Goal: Task Accomplishment & Management: Manage account settings

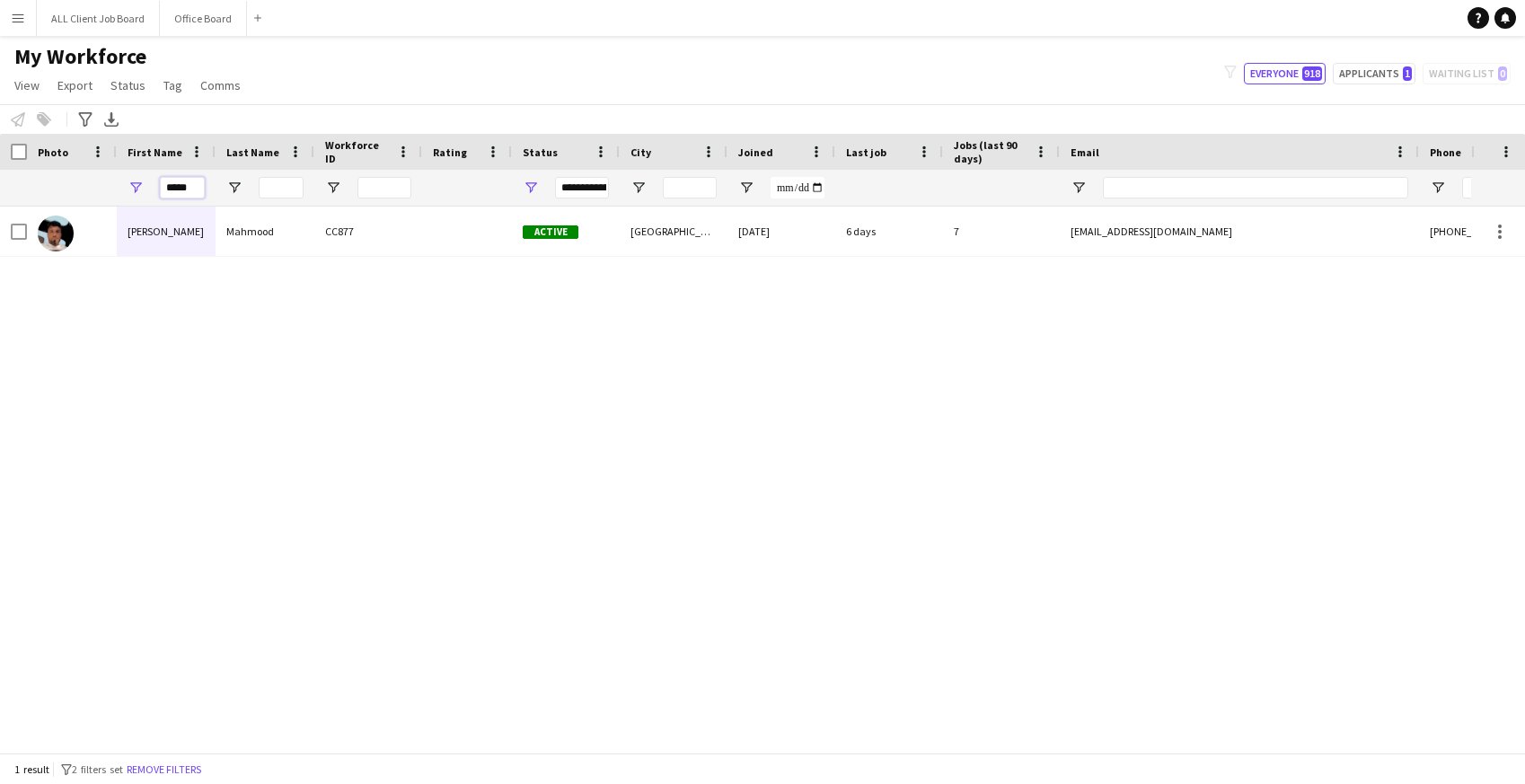
drag, startPoint x: 192, startPoint y: 186, endPoint x: 141, endPoint y: 185, distance: 51.0
click at [141, 186] on div "*****" at bounding box center [166, 187] width 99 height 36
type input "*****"
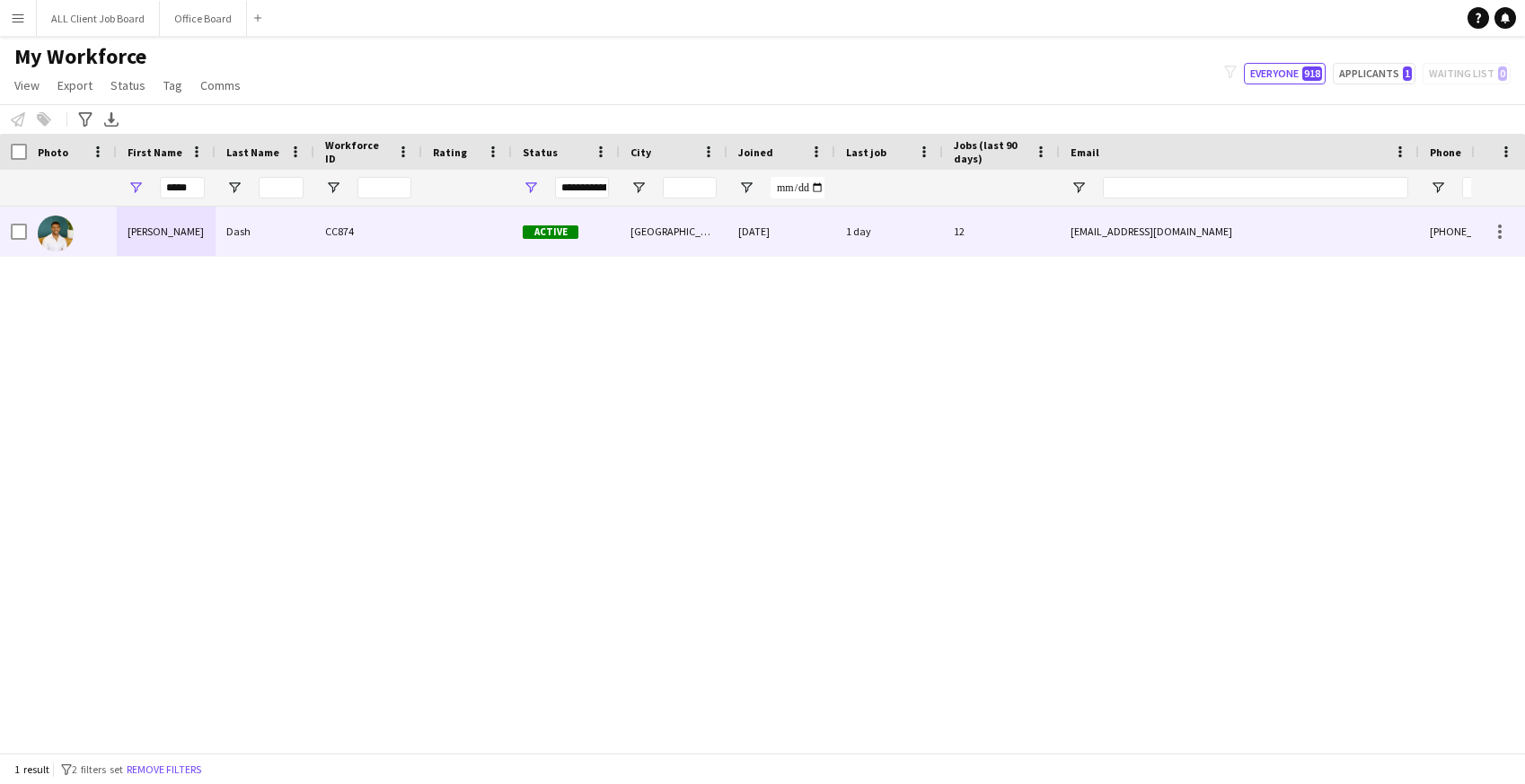
click at [203, 227] on div "Lamar" at bounding box center [166, 231] width 99 height 50
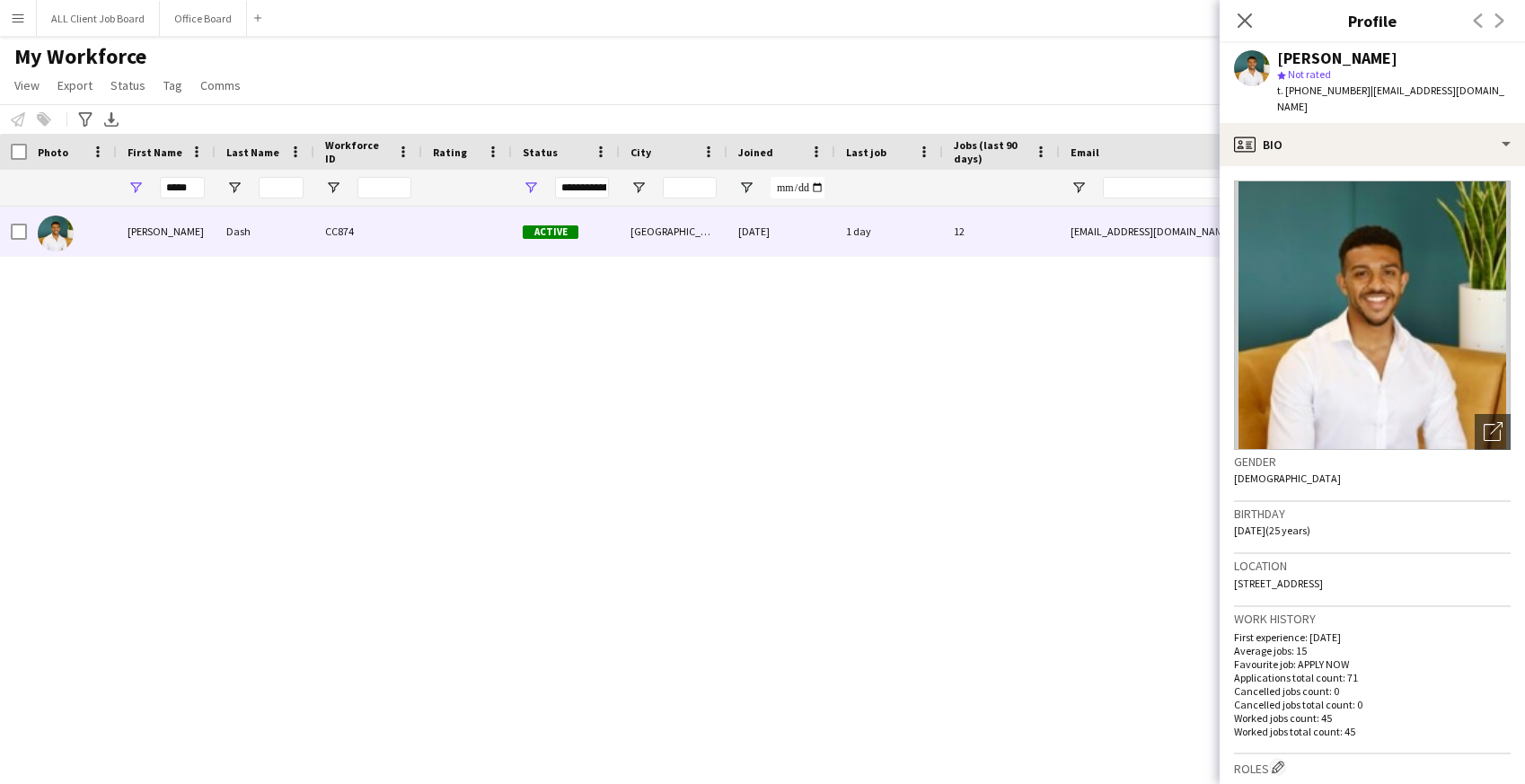
scroll to position [667, 0]
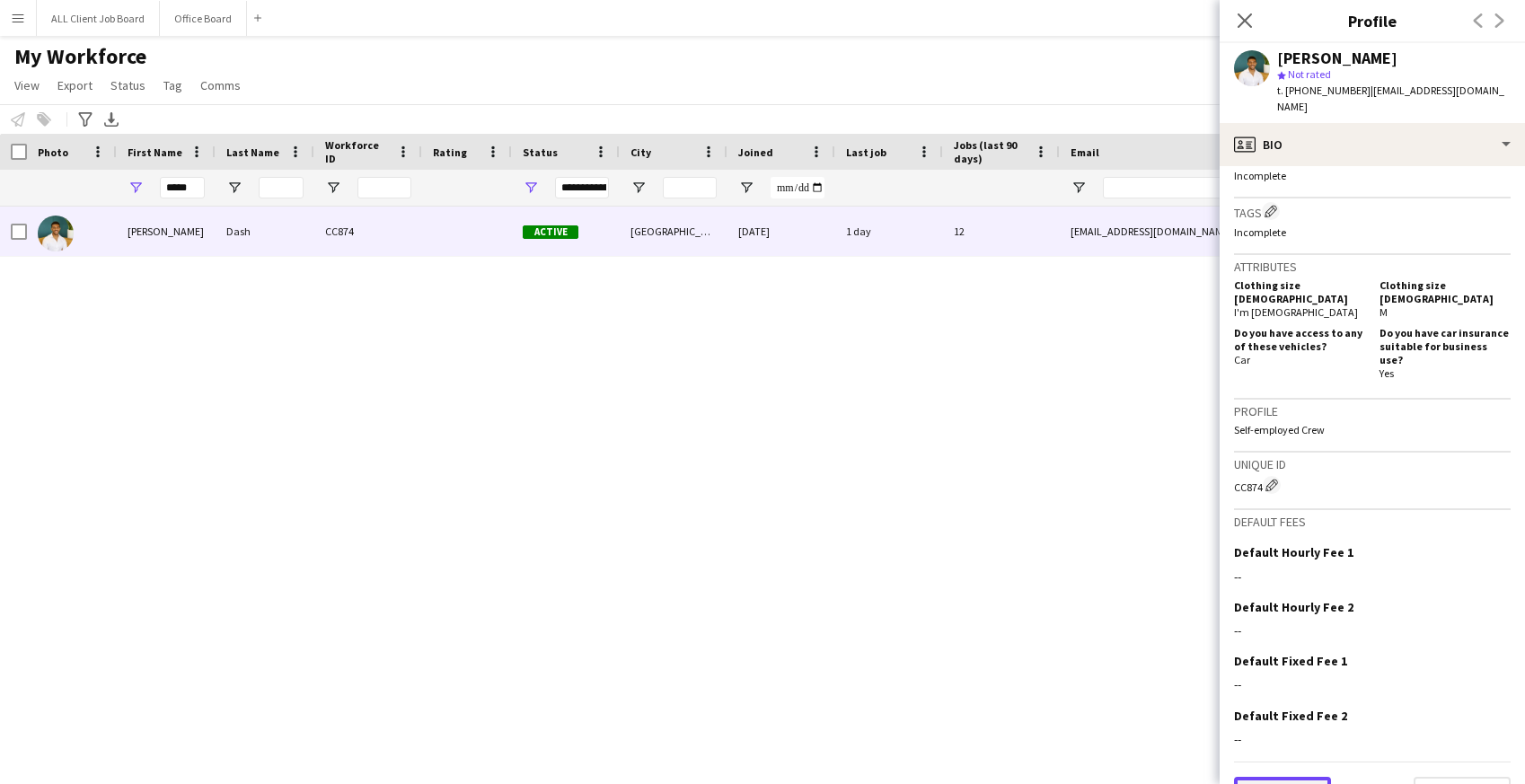
click at [1272, 777] on button "Previous" at bounding box center [1281, 795] width 97 height 36
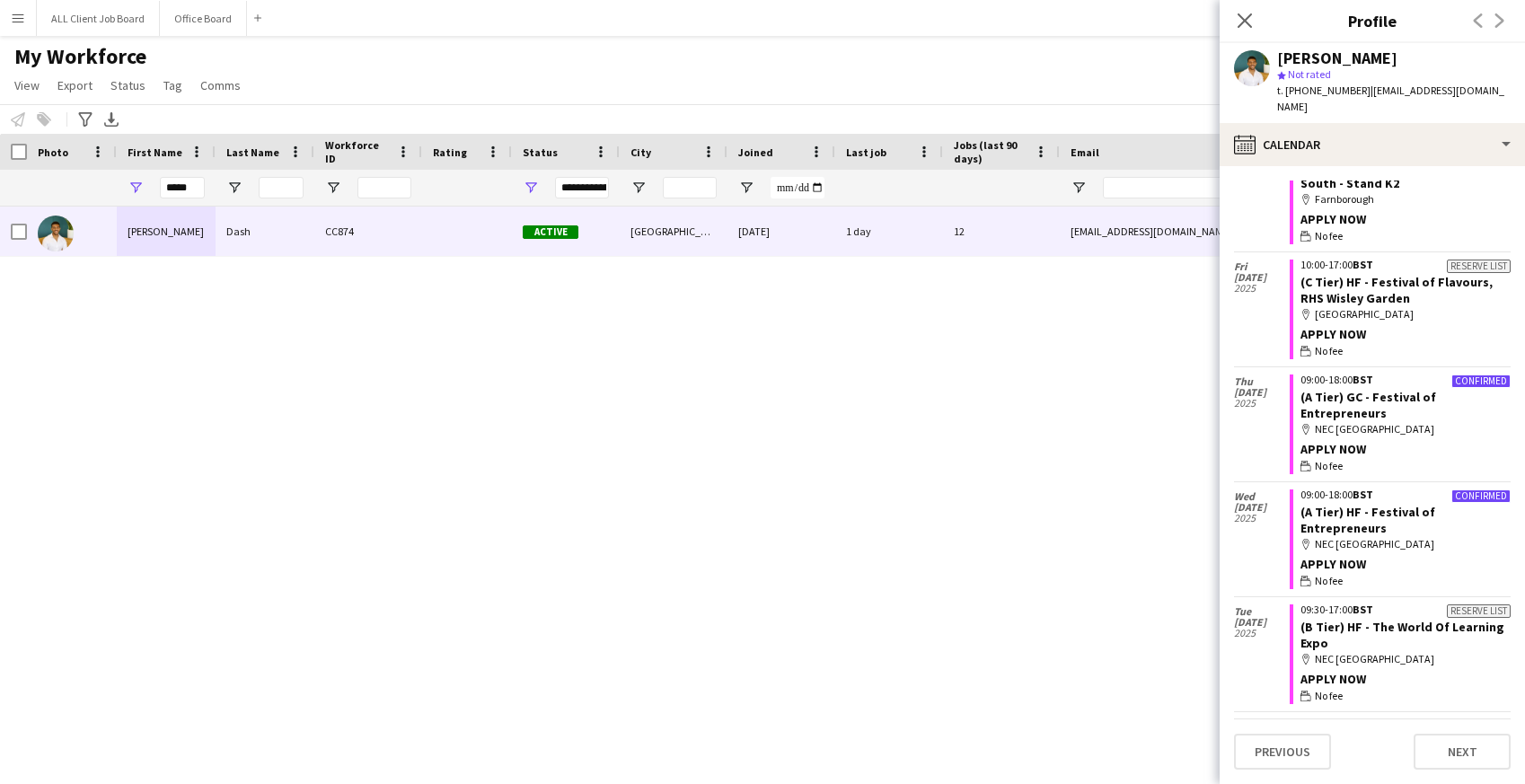
scroll to position [4623, 0]
click at [182, 22] on button "Office Board Close" at bounding box center [203, 18] width 87 height 35
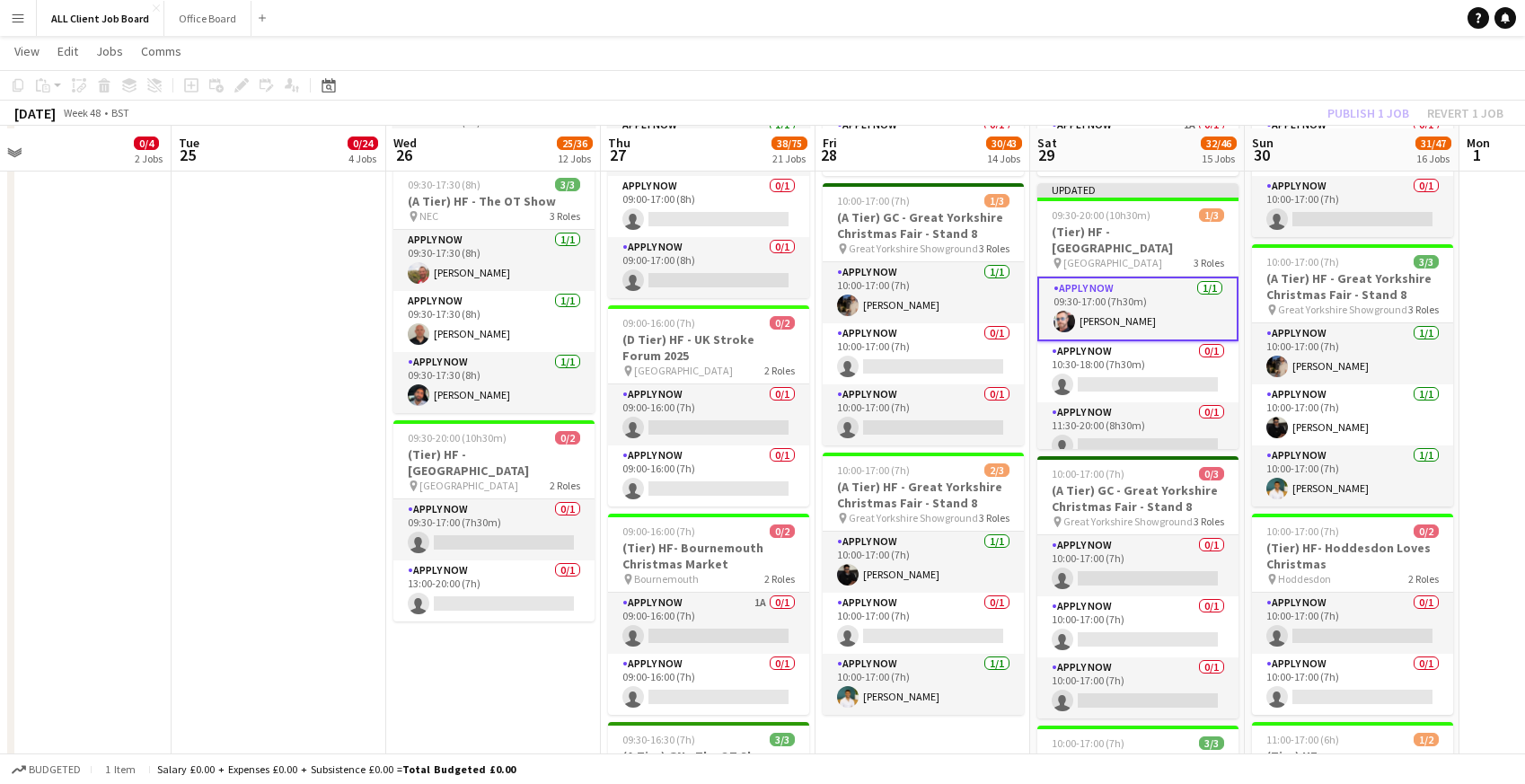
scroll to position [2065, 0]
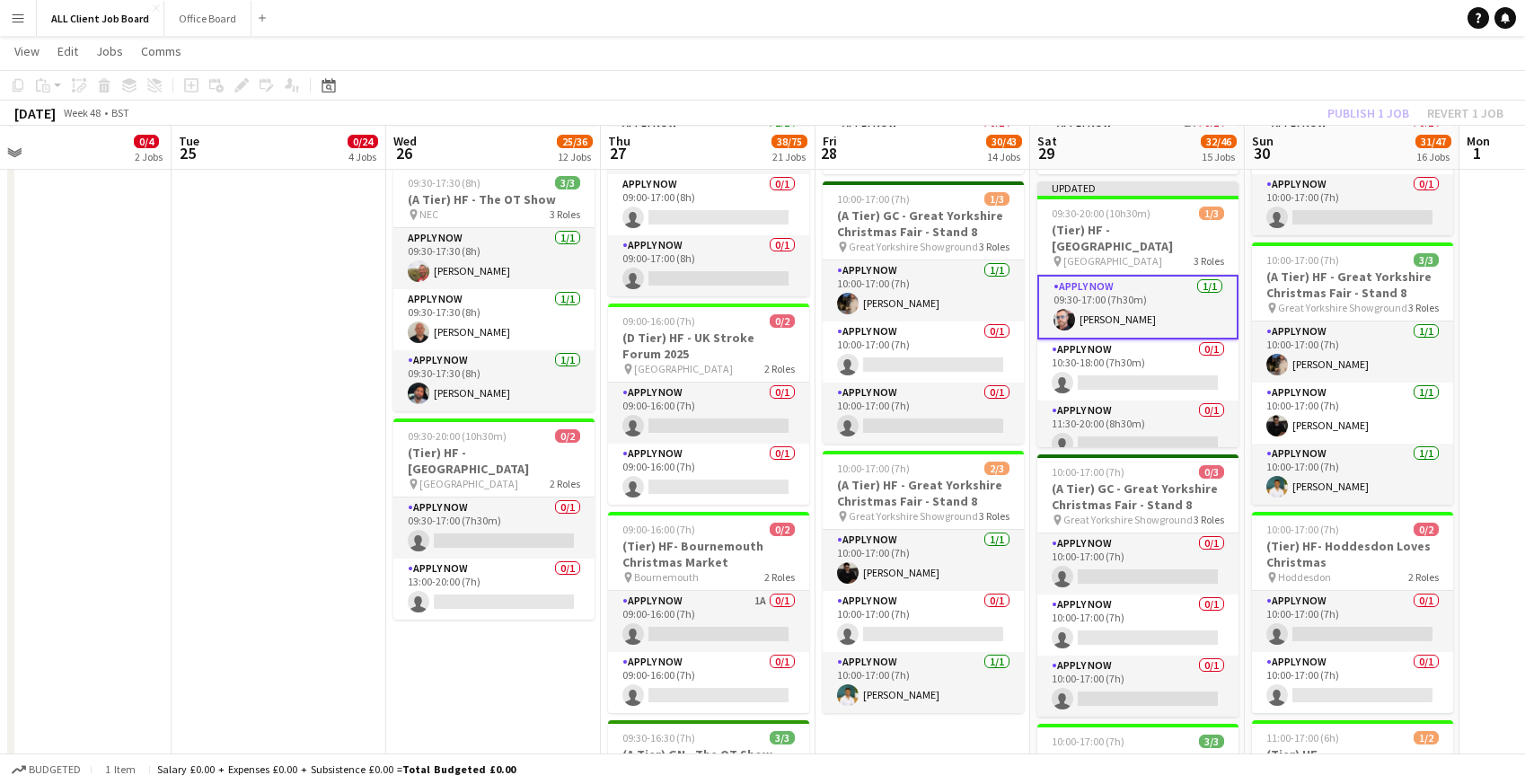
drag, startPoint x: 1251, startPoint y: 79, endPoint x: 1268, endPoint y: 82, distance: 17.3
click at [1251, 79] on app-toolbar "Copy Paste Paste Command V Paste with crew Command Shift V Paste linked Job [GE…" at bounding box center [762, 85] width 1525 height 31
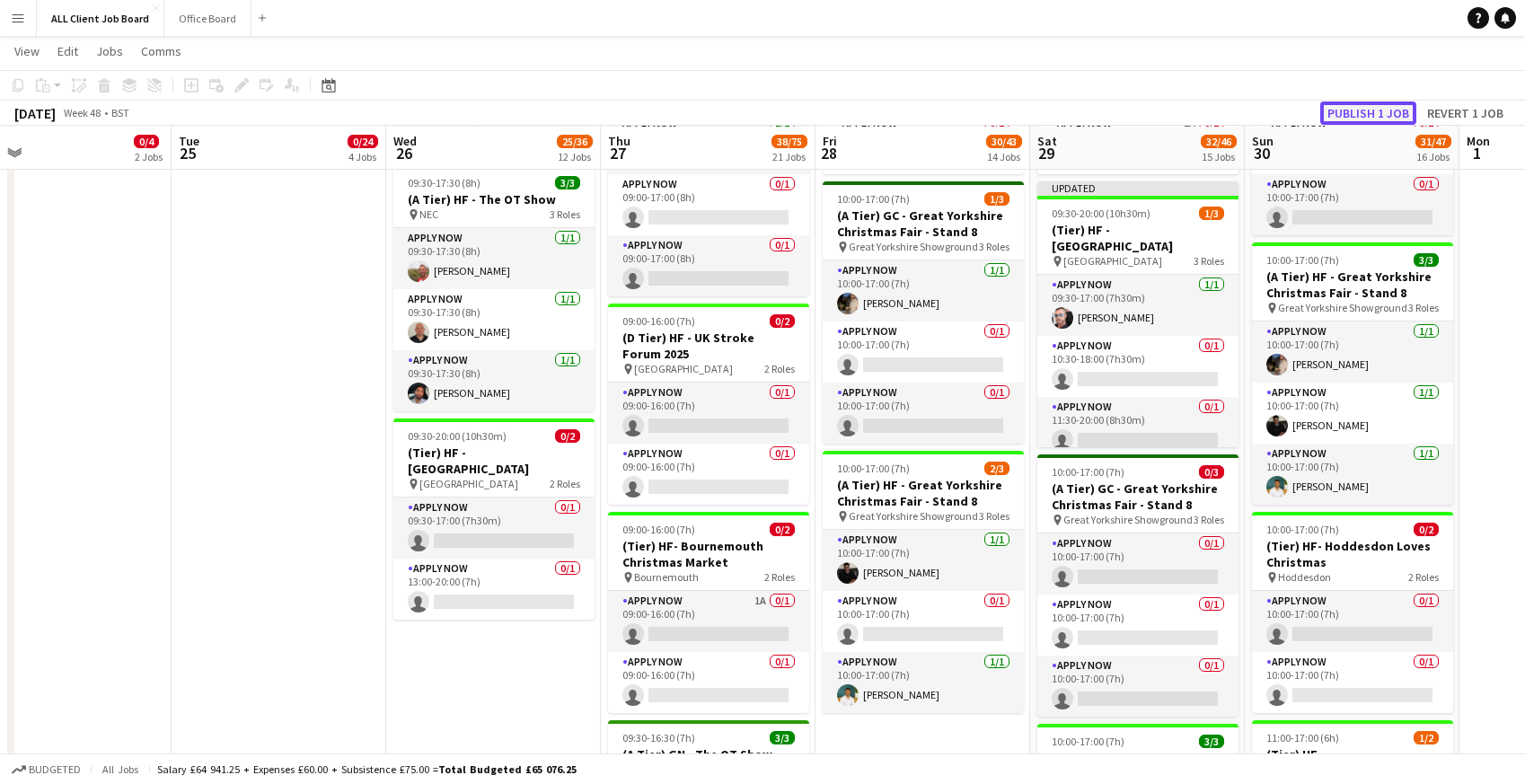
click at [1403, 110] on button "Publish 1 job" at bounding box center [1368, 113] width 96 height 24
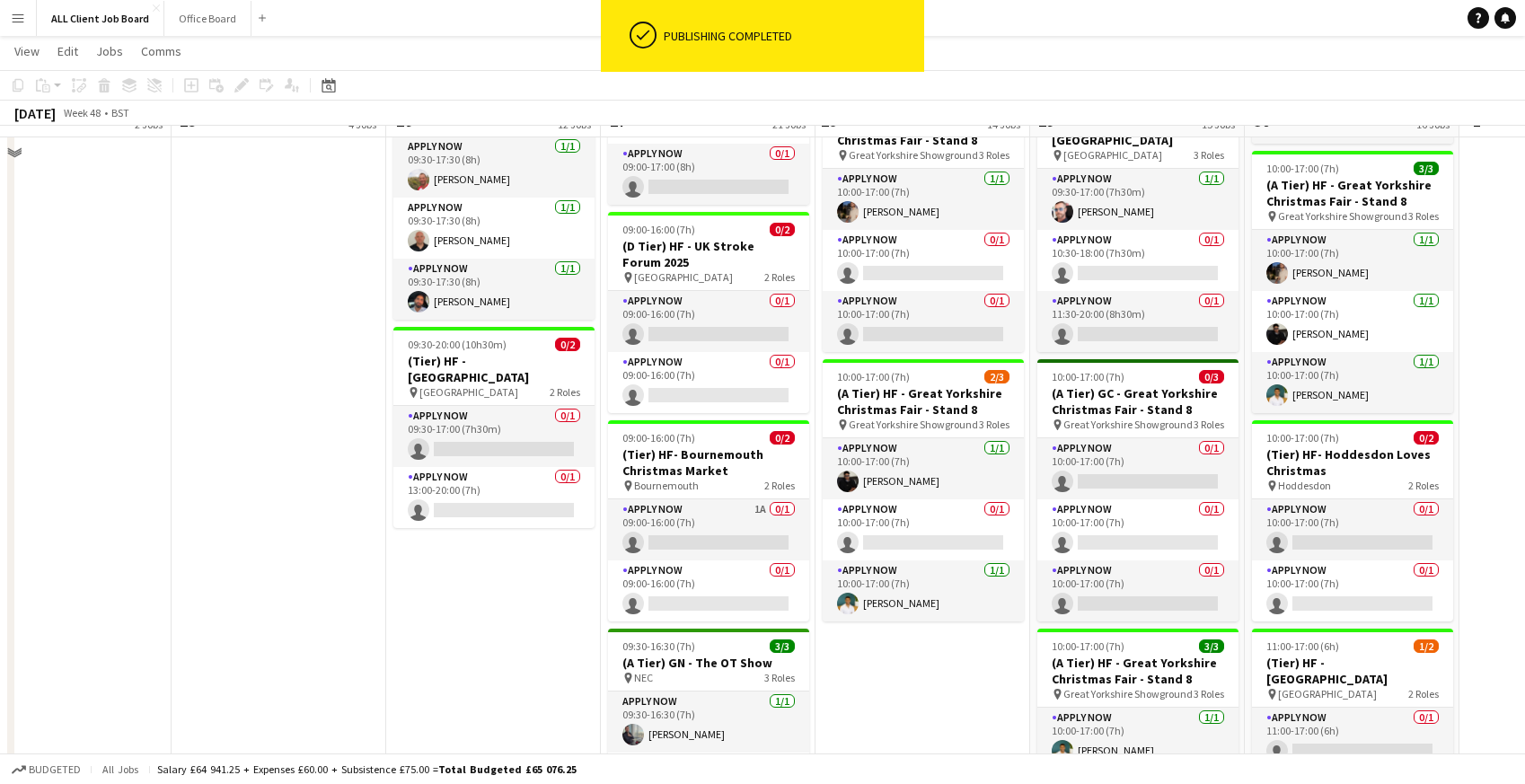
scroll to position [2159, 0]
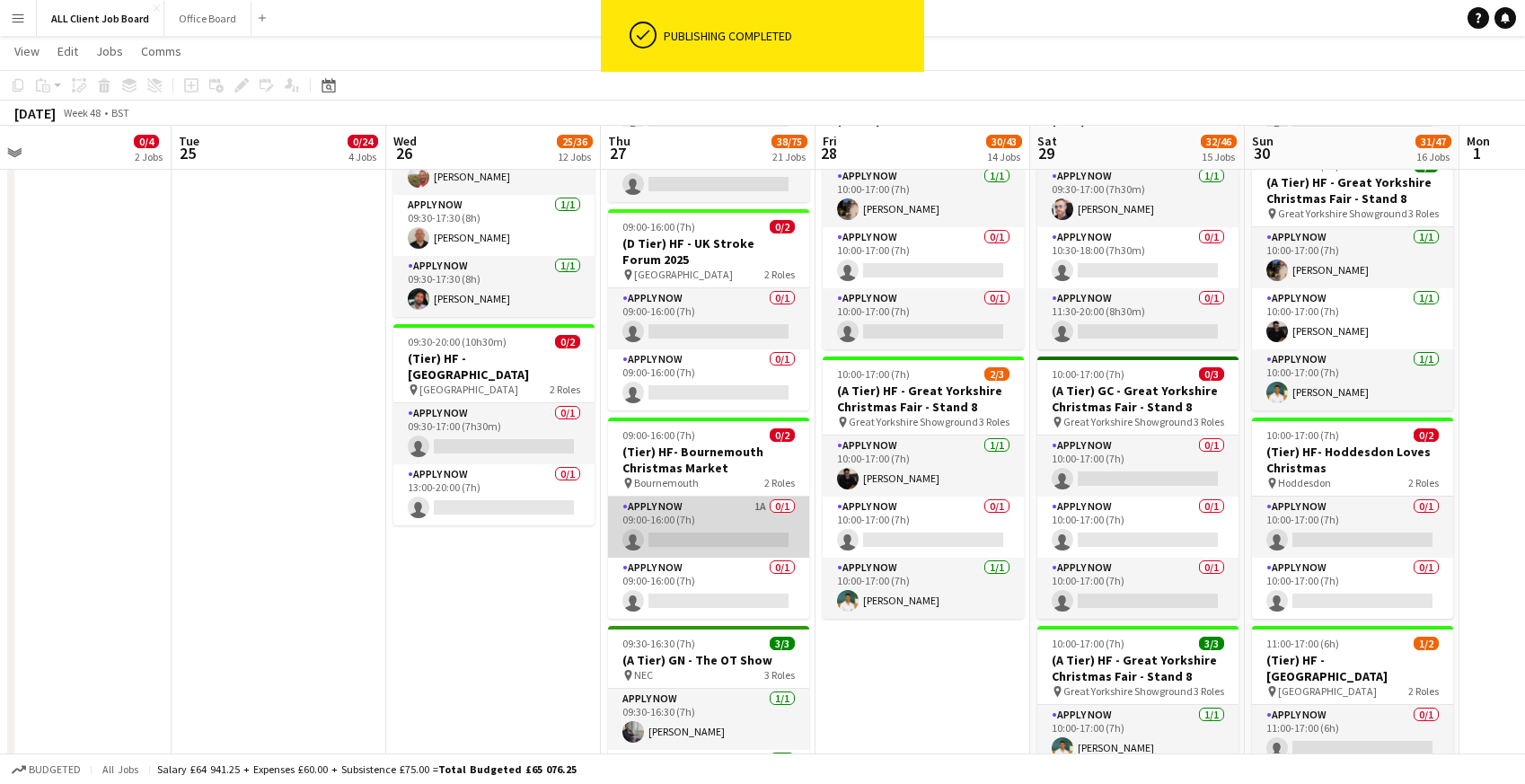
click at [705, 512] on app-card-role "APPLY NOW 1A 0/1 09:00-16:00 (7h) single-neutral-actions" at bounding box center [708, 526] width 201 height 61
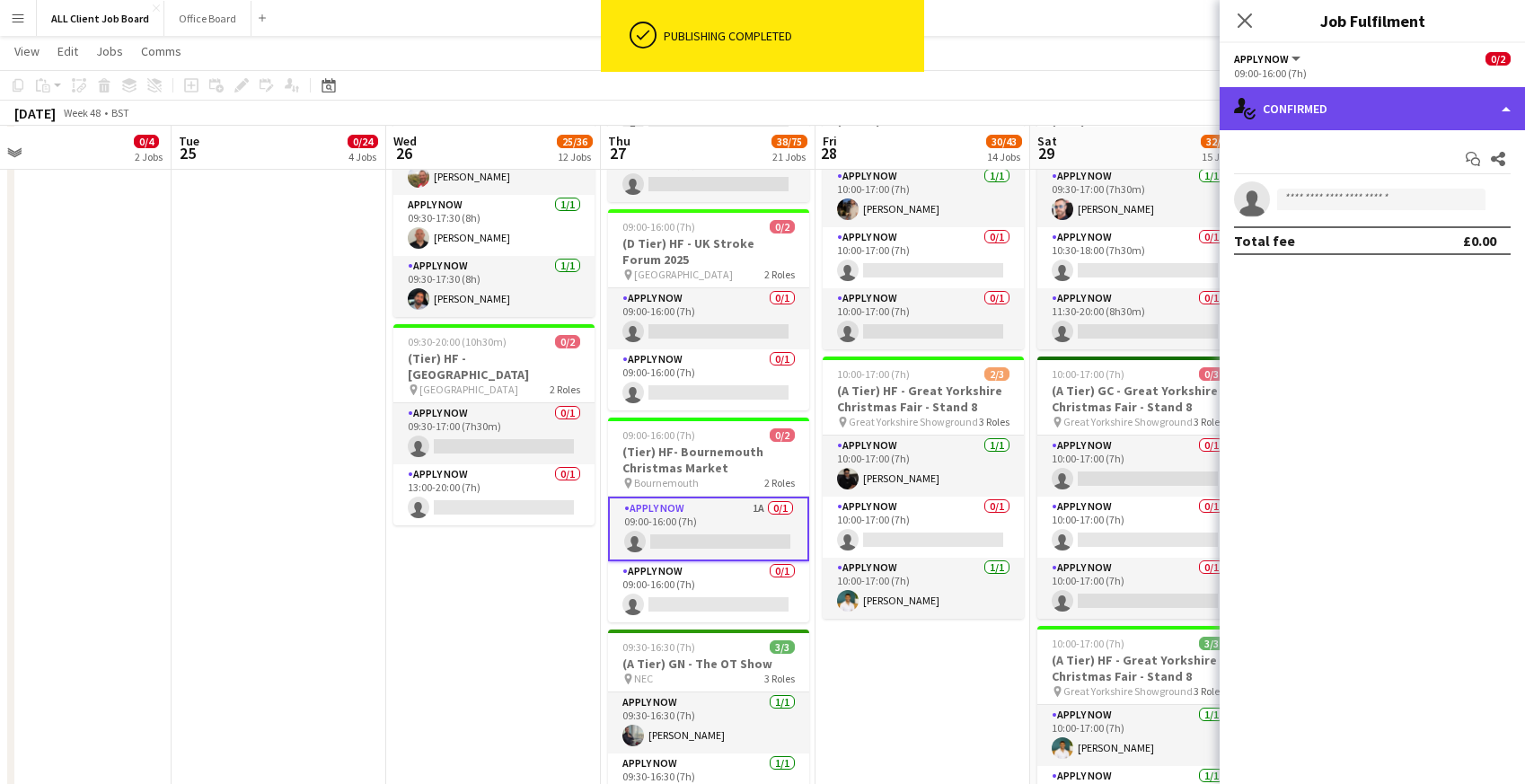
click at [1364, 107] on div "single-neutral-actions-check-2 Confirmed" at bounding box center [1372, 109] width 305 height 43
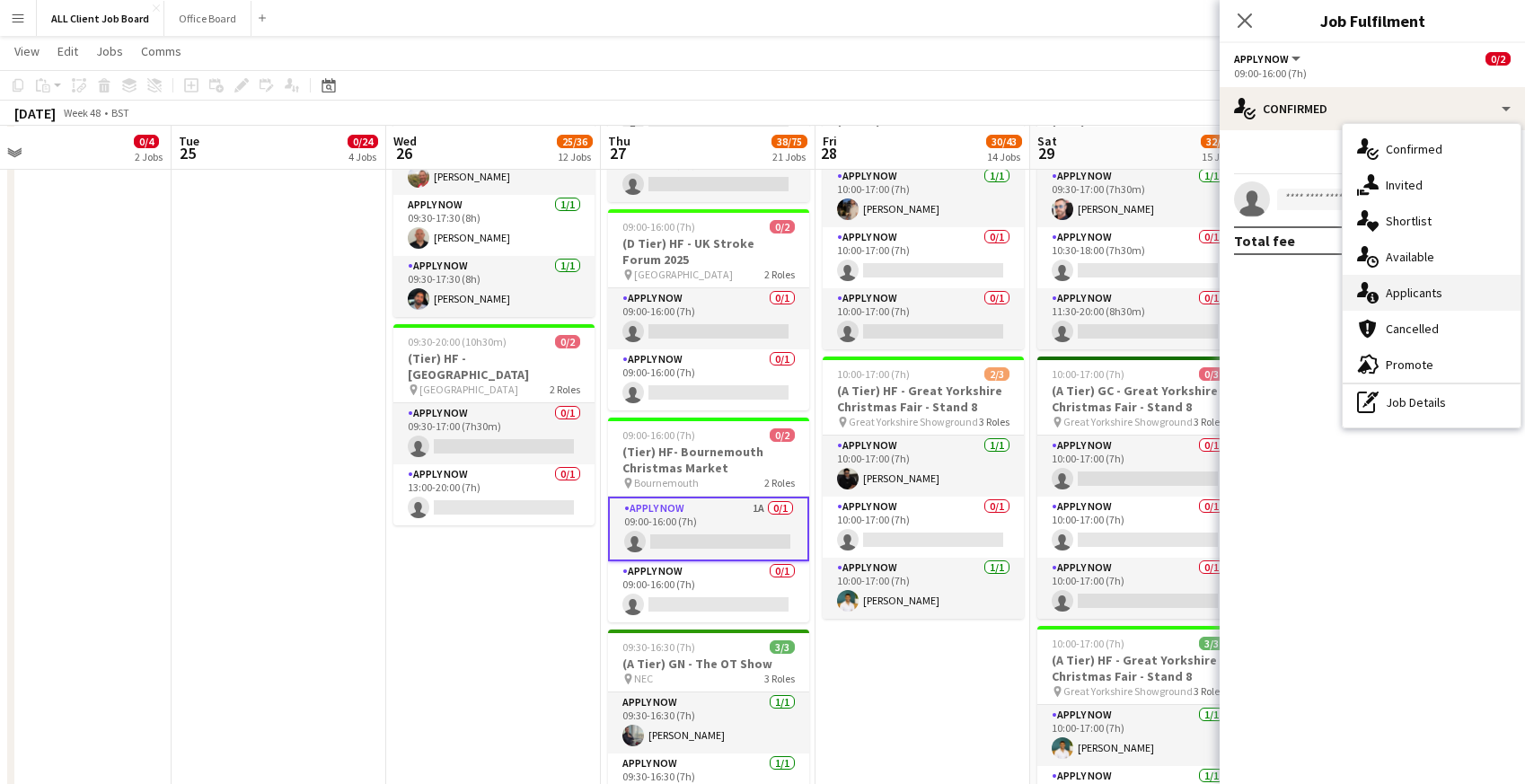
click at [1415, 280] on div "single-neutral-actions-information Applicants" at bounding box center [1431, 292] width 177 height 36
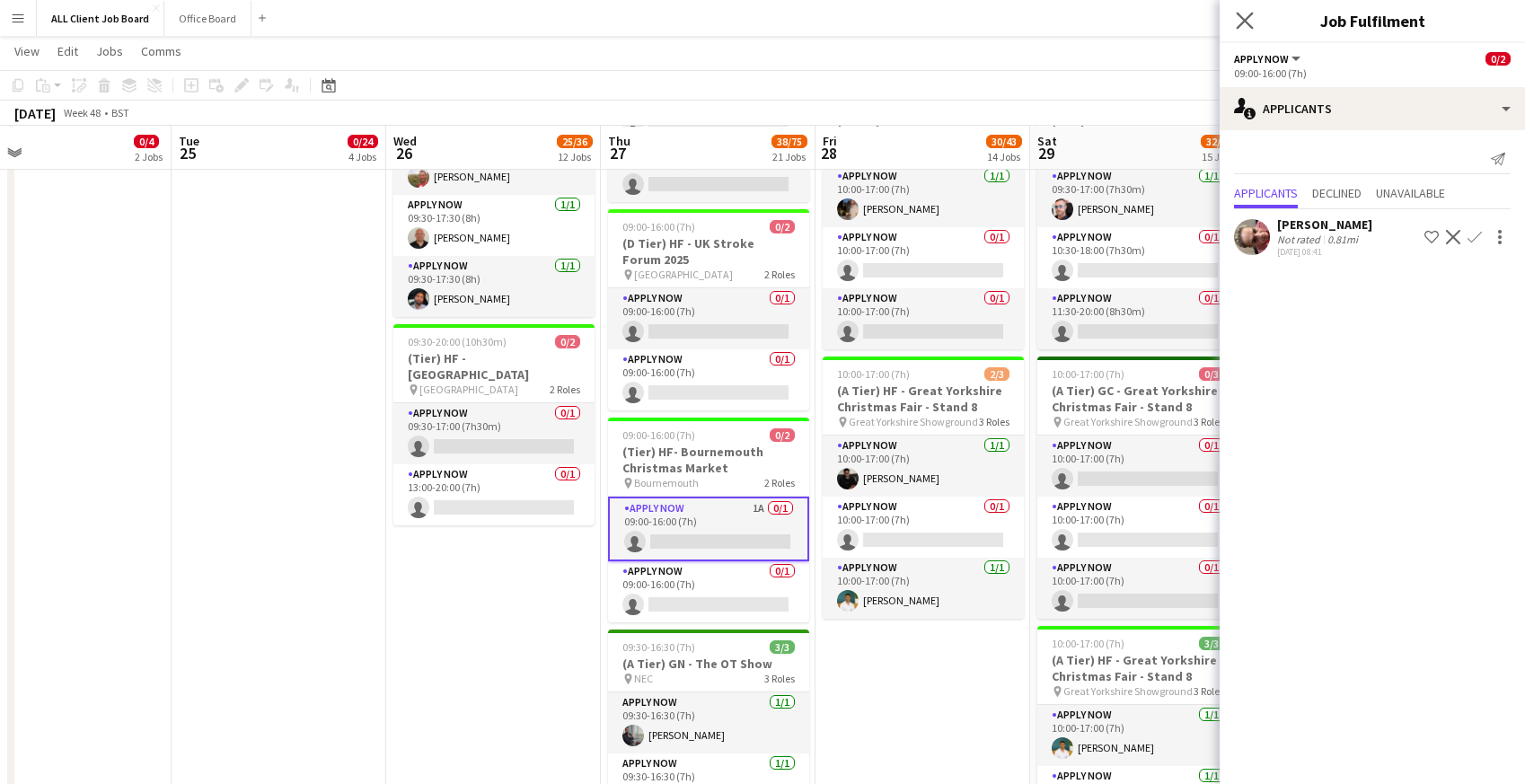
click at [1252, 16] on app-icon "Close pop-in" at bounding box center [1244, 21] width 26 height 26
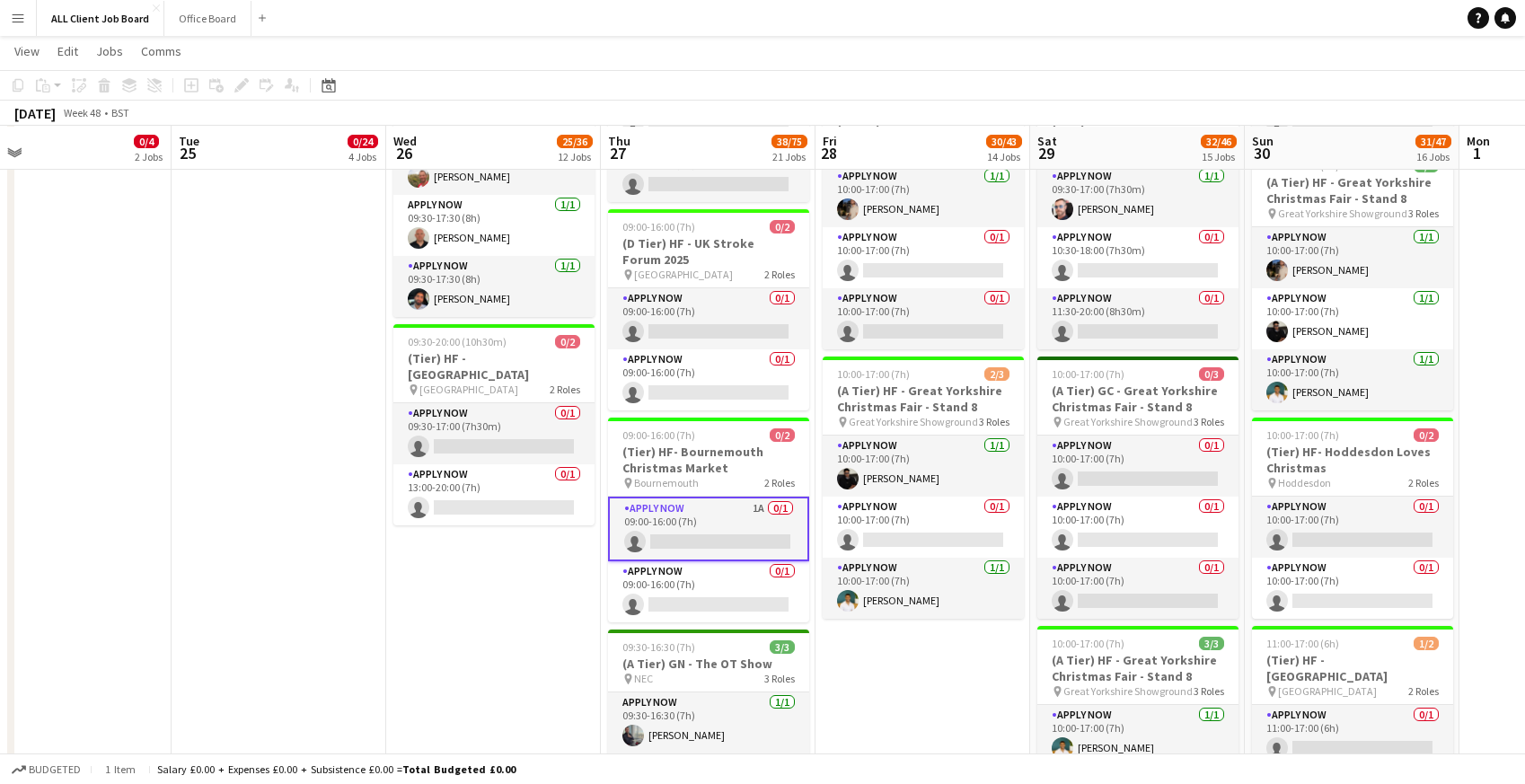
click at [1191, 32] on app-navbar "Menu Boards Boards Boards All jobs Status Workforce Workforce My Workforce Recr…" at bounding box center [762, 18] width 1525 height 36
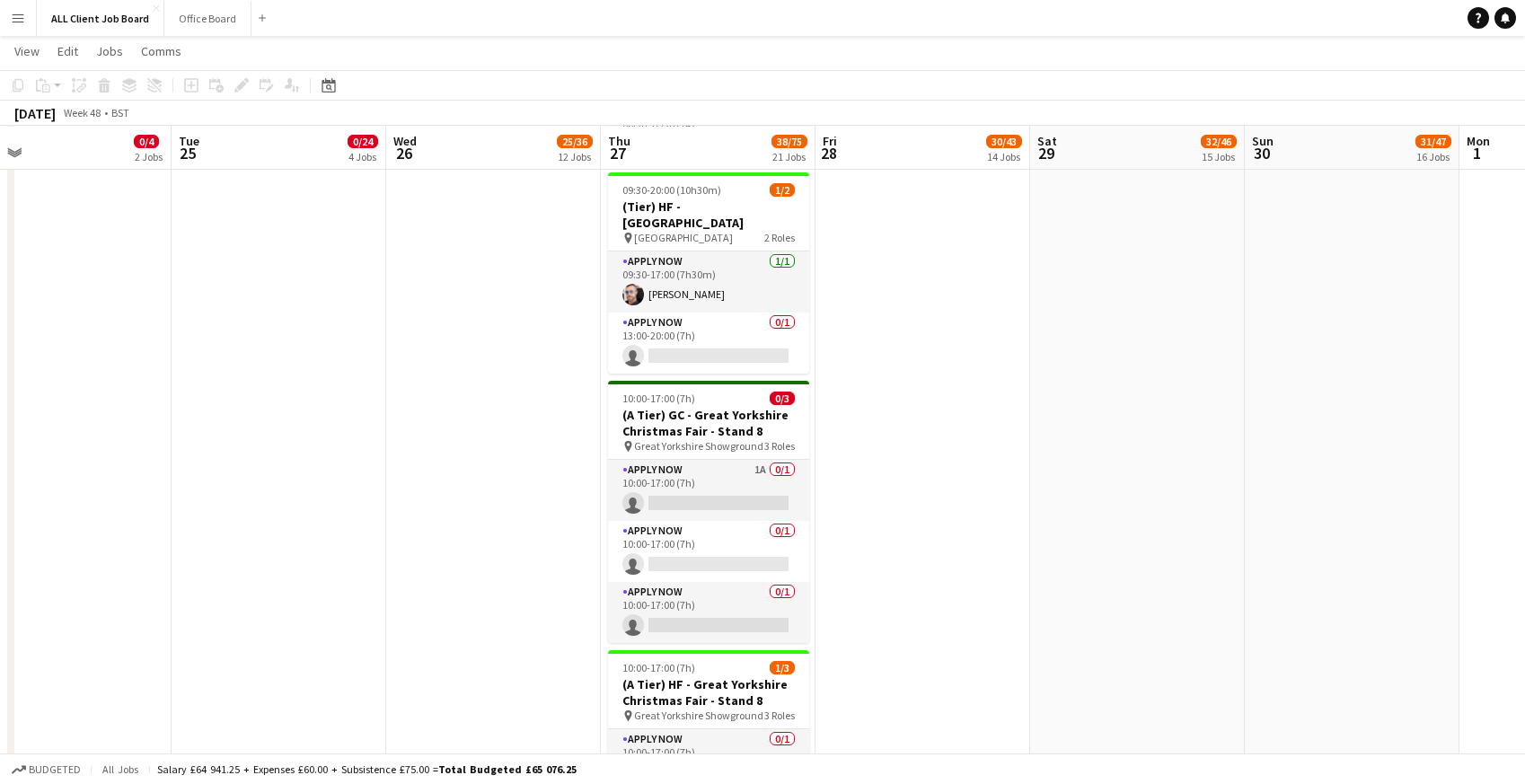
scroll to position [3122, 0]
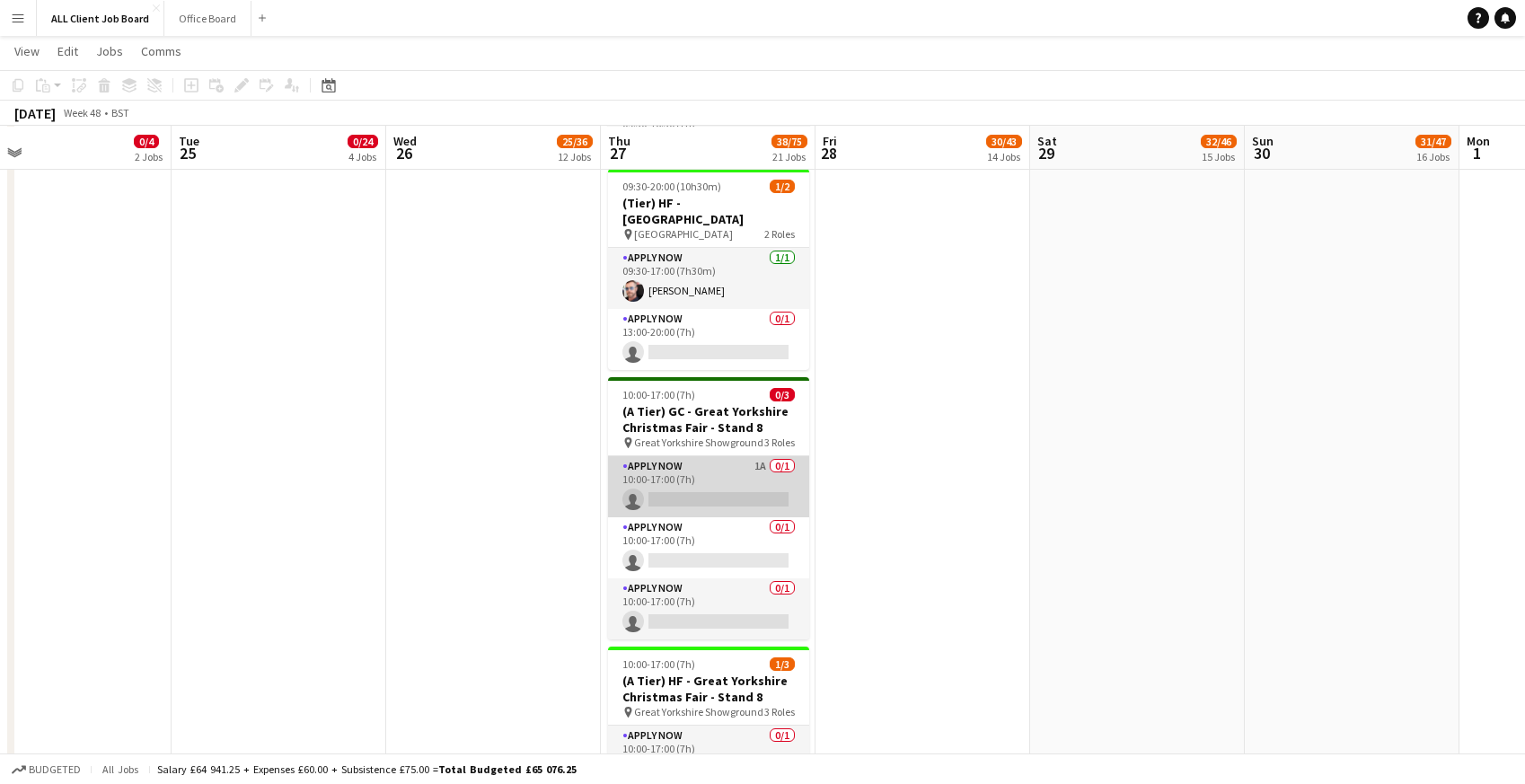
click at [695, 481] on app-card-role "APPLY NOW 1A 0/1 10:00-17:00 (7h) single-neutral-actions" at bounding box center [708, 486] width 201 height 61
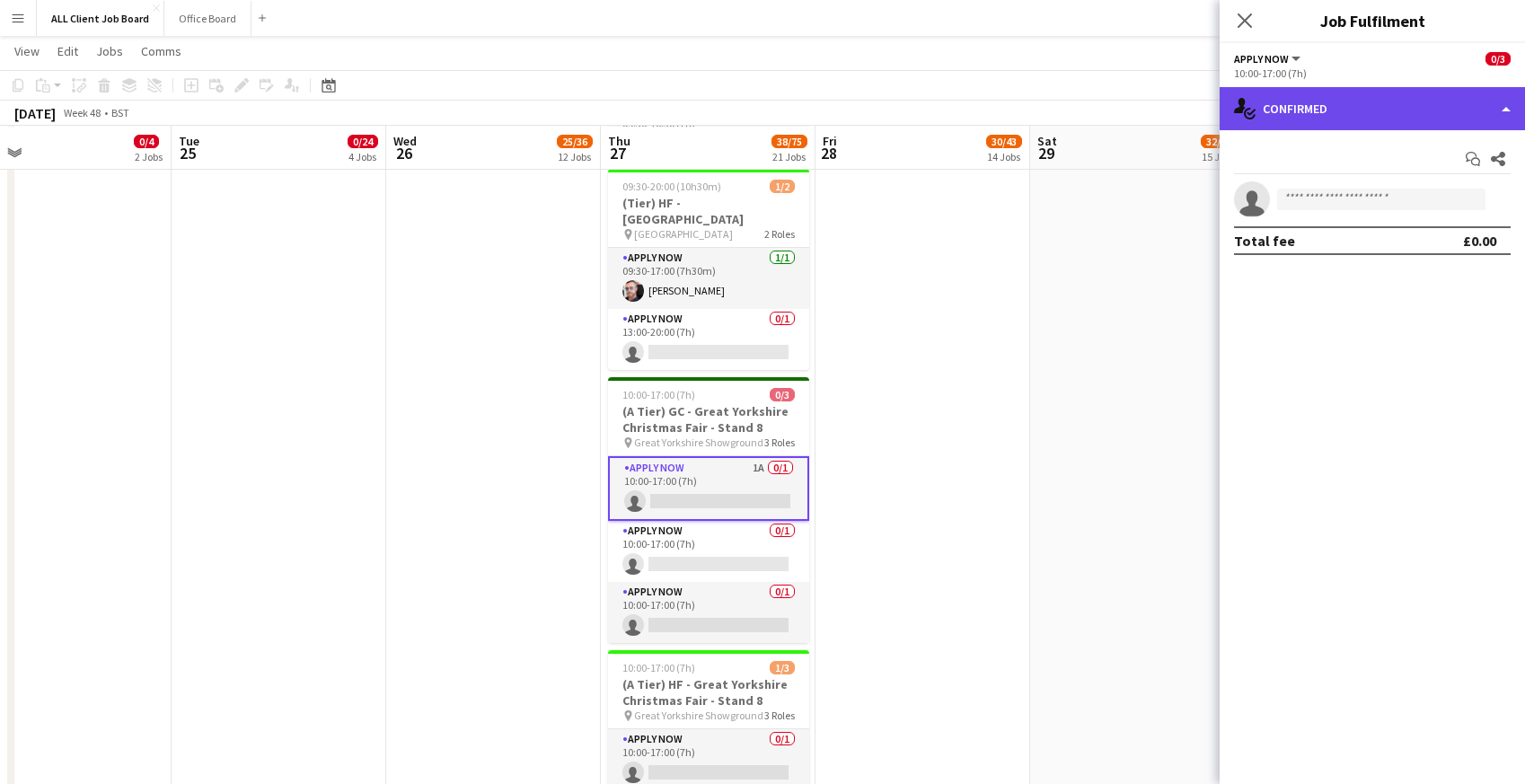
click at [1356, 116] on div "single-neutral-actions-check-2 Confirmed" at bounding box center [1372, 109] width 305 height 43
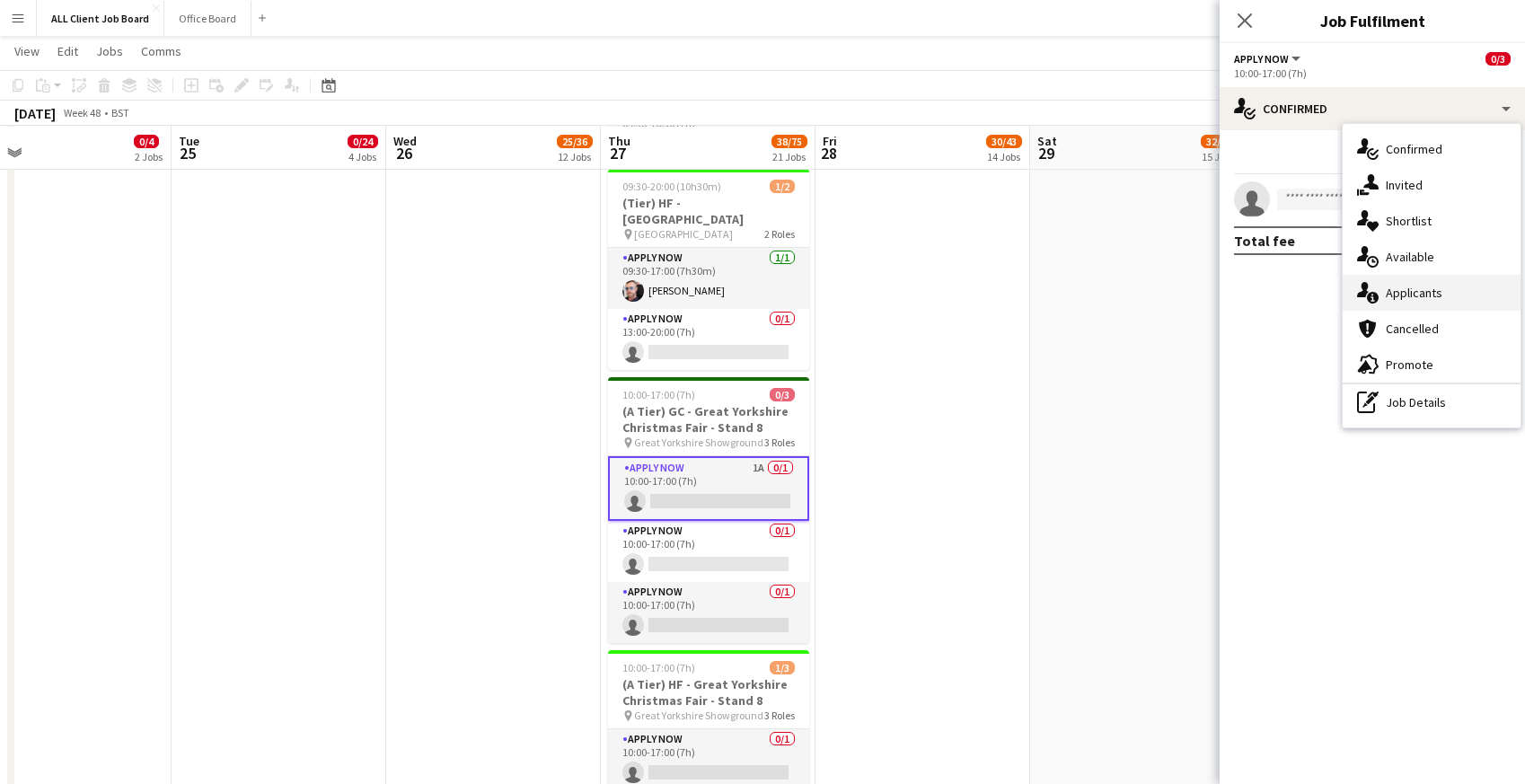
click at [1410, 293] on span "Applicants" at bounding box center [1414, 292] width 56 height 16
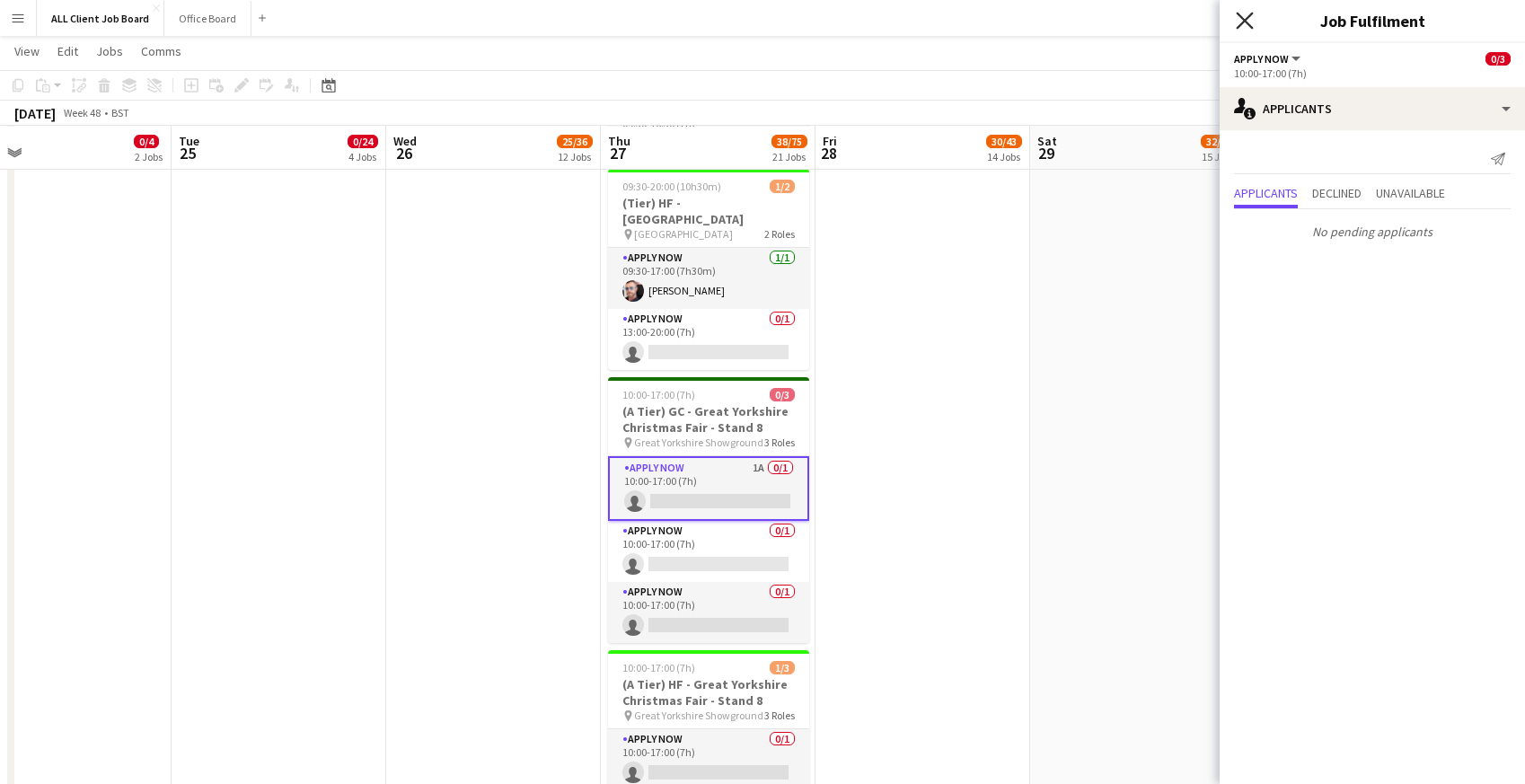
click at [1251, 26] on icon at bounding box center [1243, 20] width 17 height 17
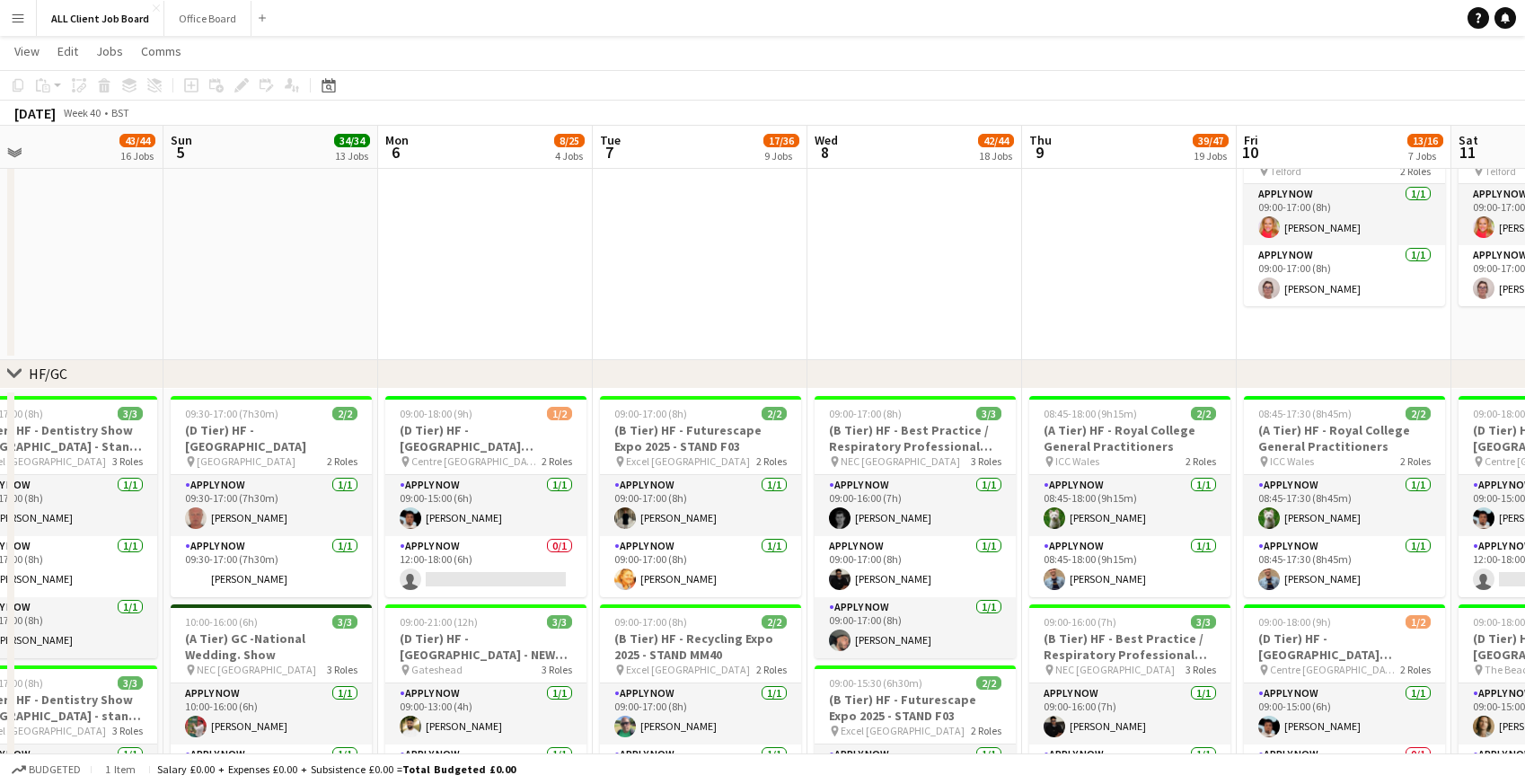
scroll to position [86, 0]
